Goal: Navigation & Orientation: Find specific page/section

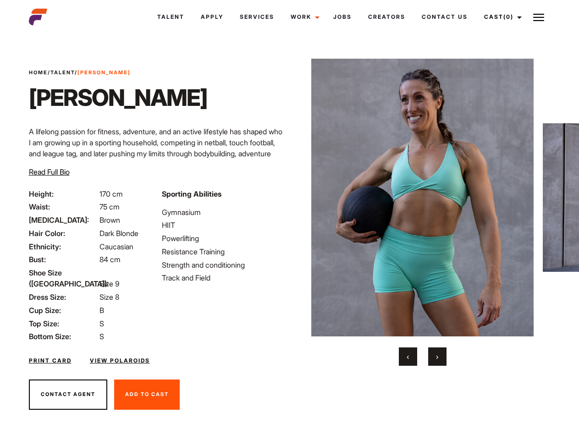
click at [500, 17] on link "Cast (0)" at bounding box center [501, 17] width 51 height 25
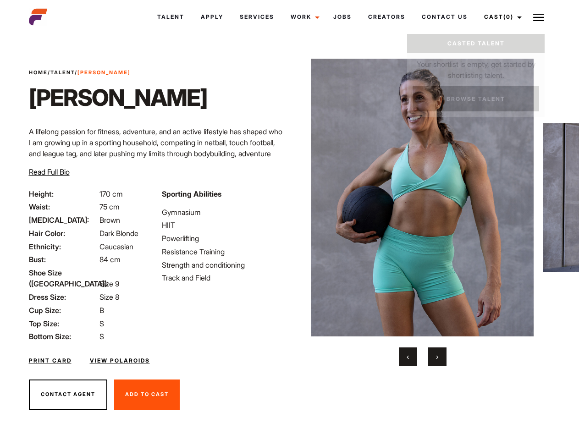
click at [539, 17] on img at bounding box center [538, 17] width 11 height 11
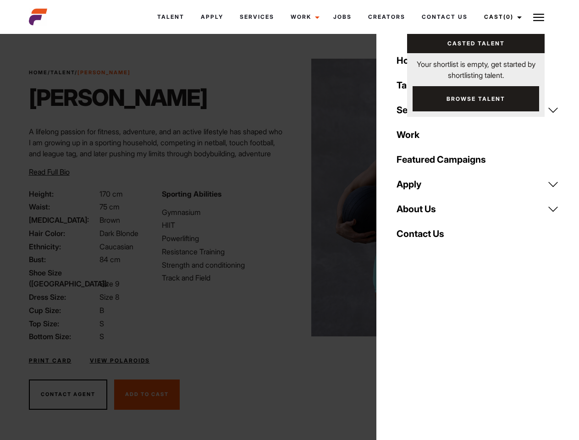
click at [422, 212] on img at bounding box center [422, 198] width 222 height 278
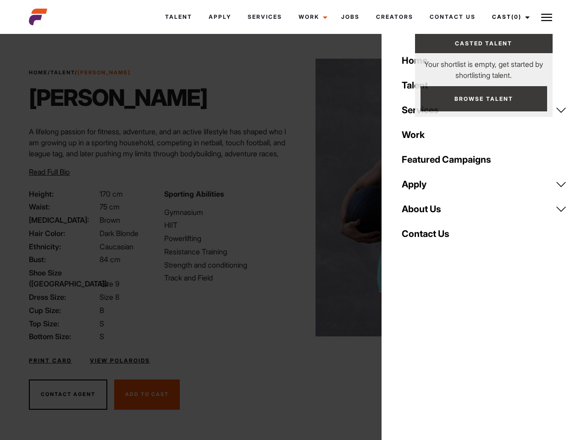
click at [289, 198] on div "Sporting Abilities Gymnasium HIIT Powerlifting Resistance Training Strength and…" at bounding box center [226, 265] width 135 height 154
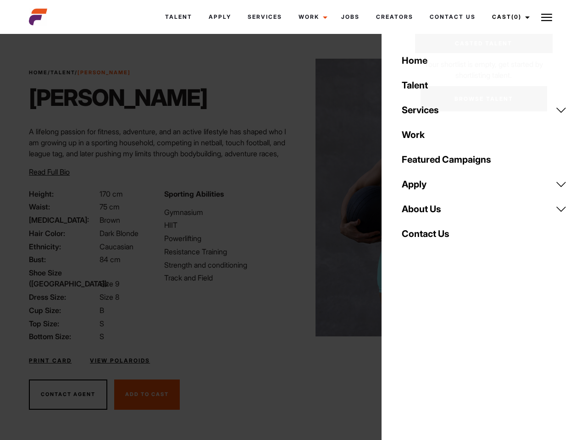
click at [408, 357] on div "Home Talent Services Talent Casting Photography Videography Creative Hair and M…" at bounding box center [484, 220] width 205 height 440
click at [438, 357] on div "Home Talent Services Talent Casting Photography Videography Creative Hair and M…" at bounding box center [484, 220] width 205 height 440
